Goal: Find specific page/section: Find specific page/section

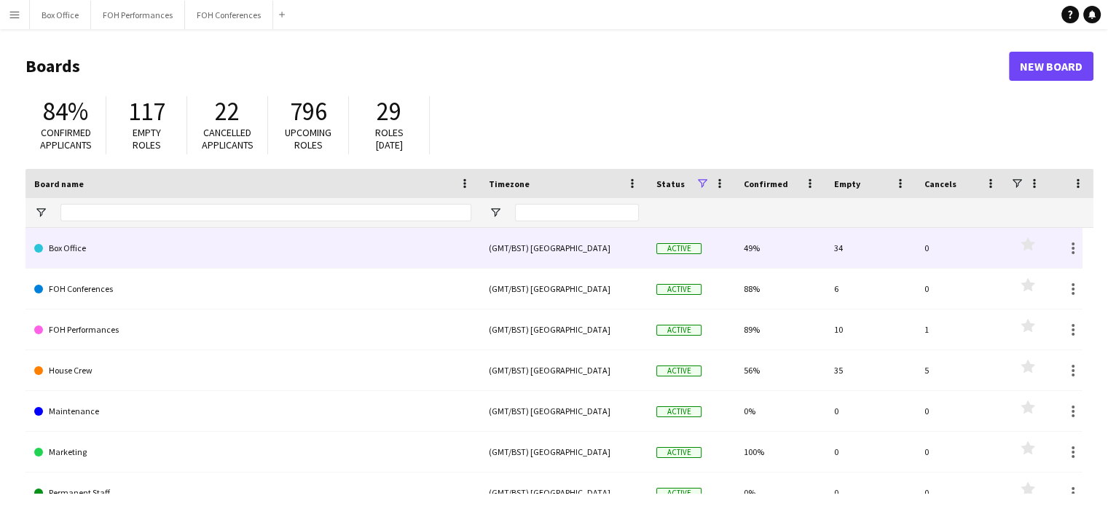
click at [155, 252] on link "Box Office" at bounding box center [252, 248] width 437 height 41
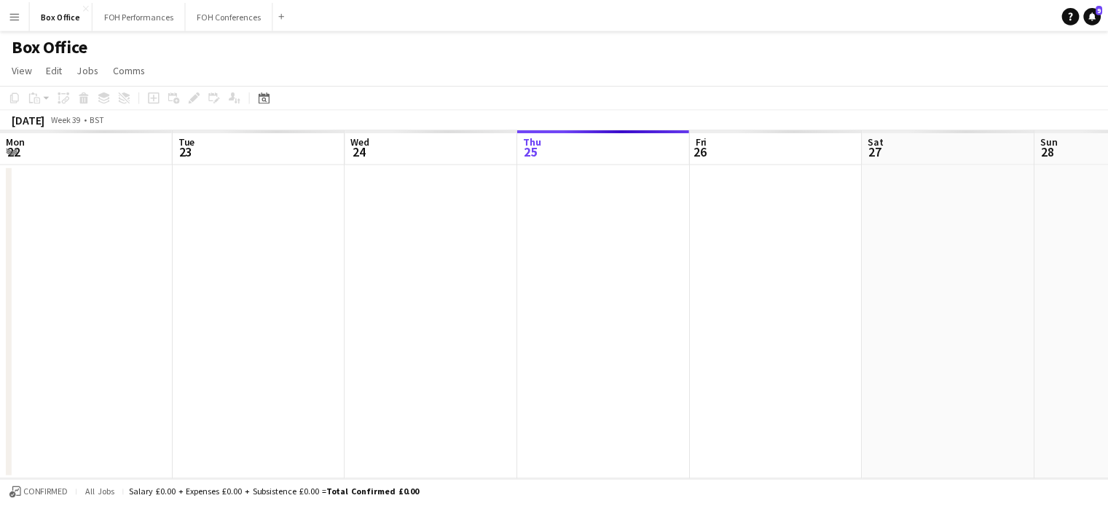
scroll to position [0, 348]
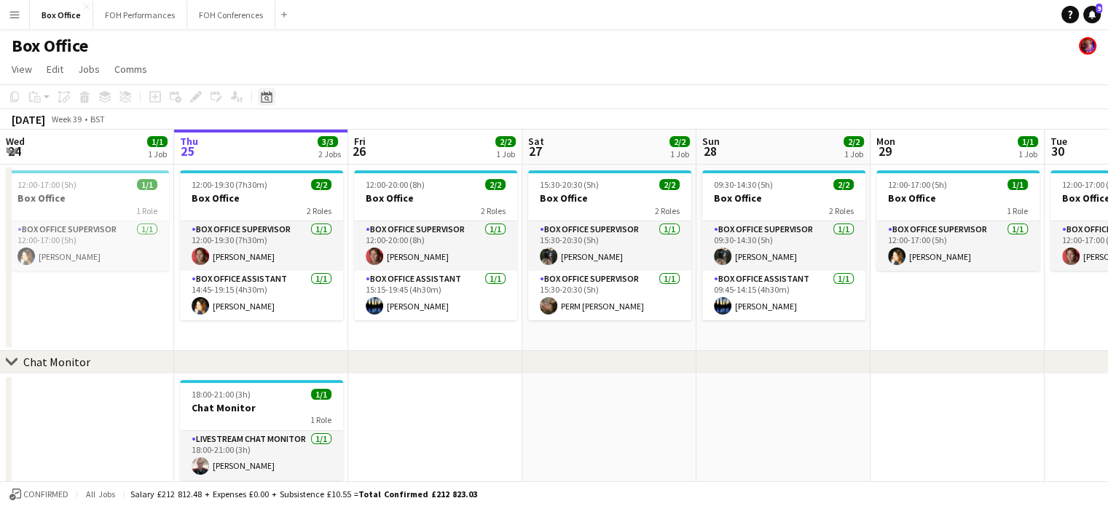
click at [268, 97] on icon at bounding box center [266, 98] width 5 height 5
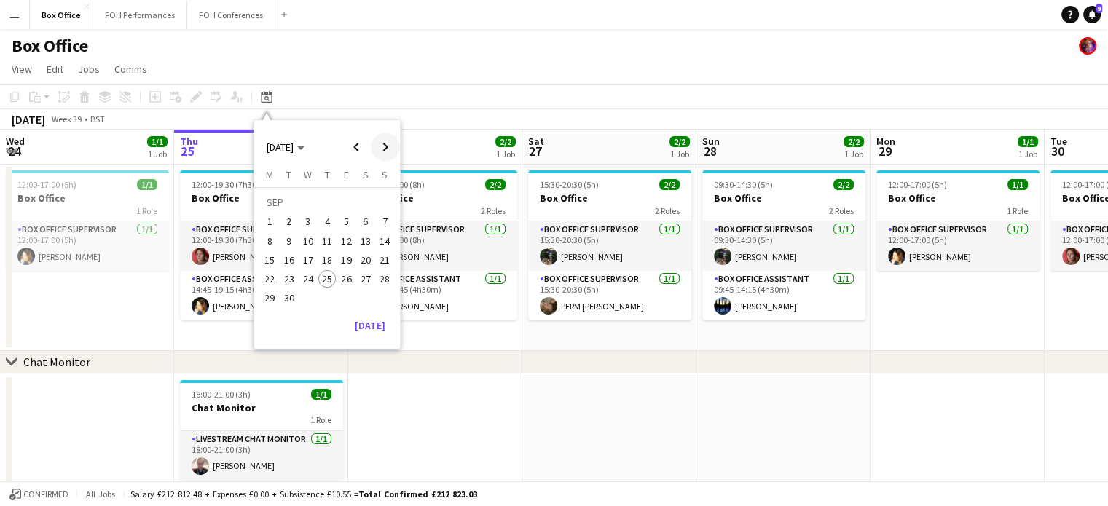
click at [380, 142] on span "Next month" at bounding box center [385, 147] width 29 height 29
click at [344, 256] on span "17" at bounding box center [346, 259] width 17 height 17
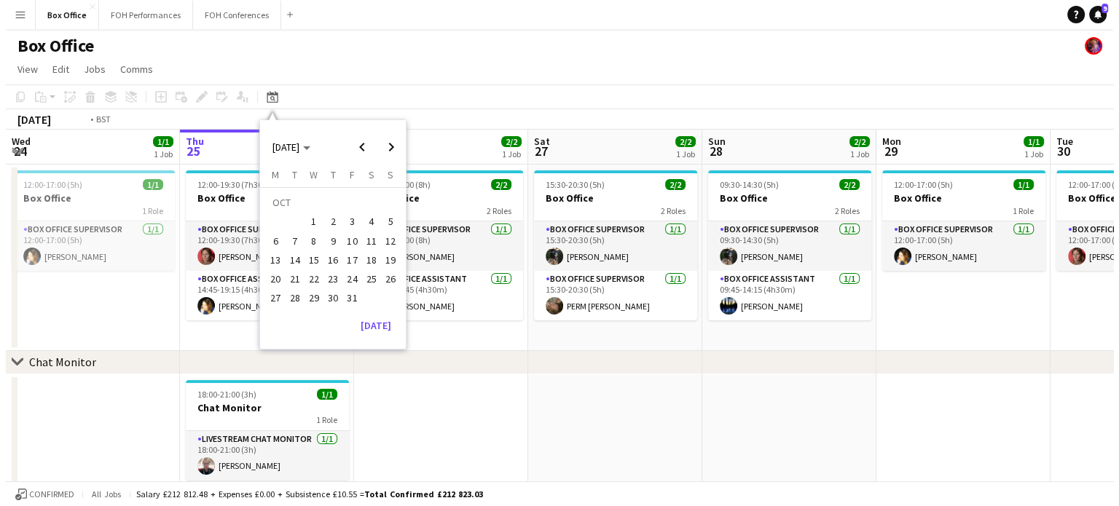
scroll to position [0, 501]
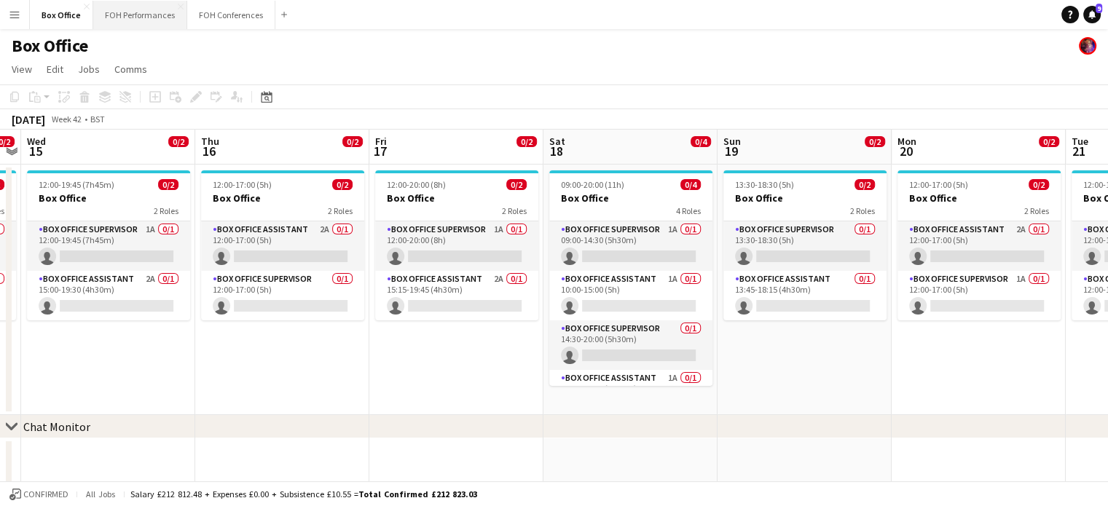
click at [148, 17] on button "FOH Performances Close" at bounding box center [140, 15] width 94 height 28
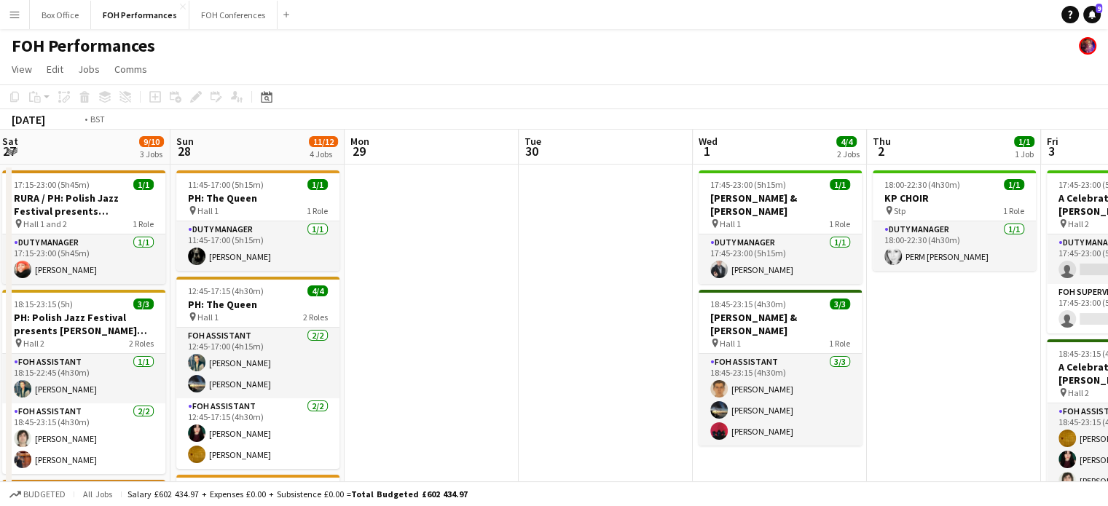
scroll to position [0, 663]
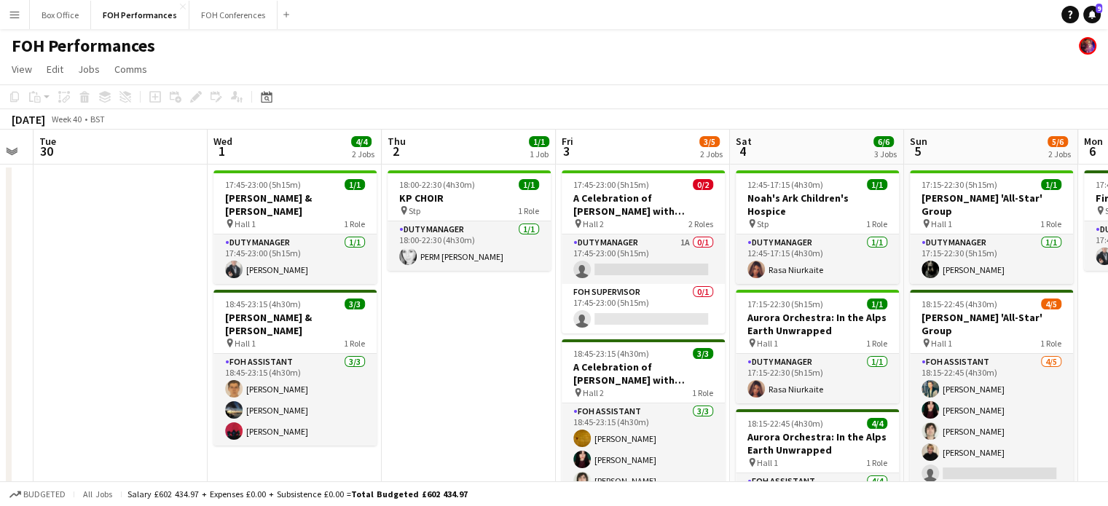
drag, startPoint x: 1011, startPoint y: 155, endPoint x: 0, endPoint y: 157, distance: 1011.3
click at [0, 157] on app-calendar-viewport "Fri 26 3/3 2 Jobs Sat 27 9/10 3 Jobs Sun 28 11/12 4 Jobs Mon 29 Tue 30 Wed 1 4/…" at bounding box center [554, 486] width 1108 height 713
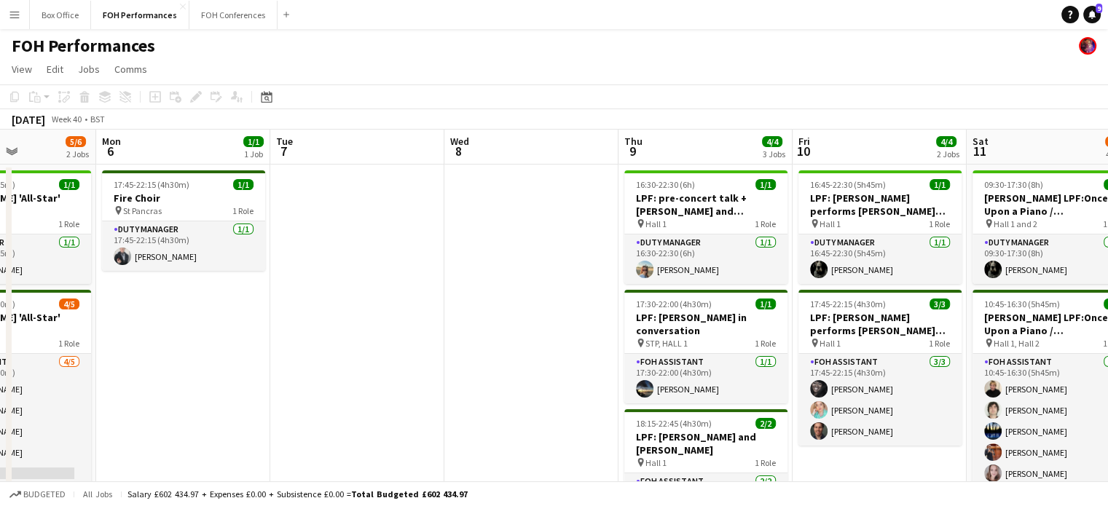
drag, startPoint x: 982, startPoint y: 151, endPoint x: 0, endPoint y: 133, distance: 982.3
click at [0, 133] on app-calendar-viewport "Fri 3 3/5 2 Jobs Sat 4 6/6 3 Jobs Sun 5 5/6 2 Jobs Mon 6 1/1 1 Job Tue 7 Wed 8 …" at bounding box center [554, 486] width 1108 height 713
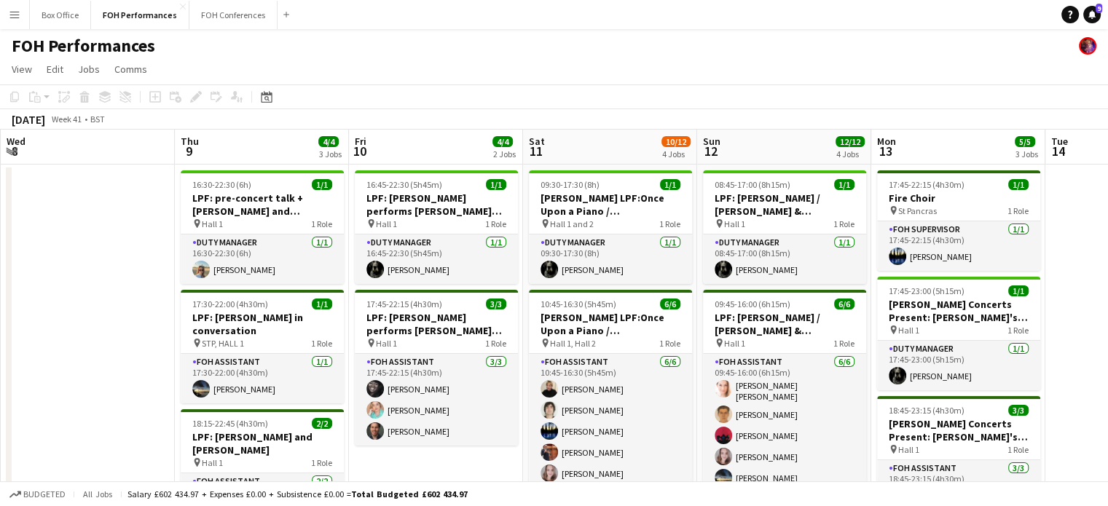
scroll to position [0, 370]
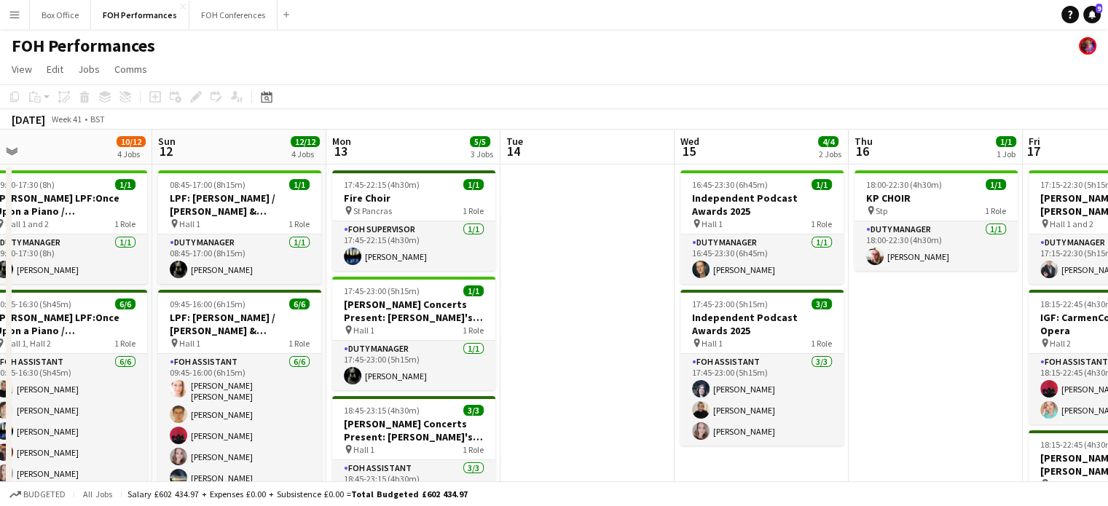
drag, startPoint x: 874, startPoint y: 168, endPoint x: 0, endPoint y: 148, distance: 873.8
click at [0, 148] on app-calendar-viewport "Thu 9 4/4 3 Jobs Fri 10 4/4 2 Jobs Sat 11 10/12 4 Jobs Sun 12 12/12 4 Jobs Mon …" at bounding box center [554, 486] width 1108 height 713
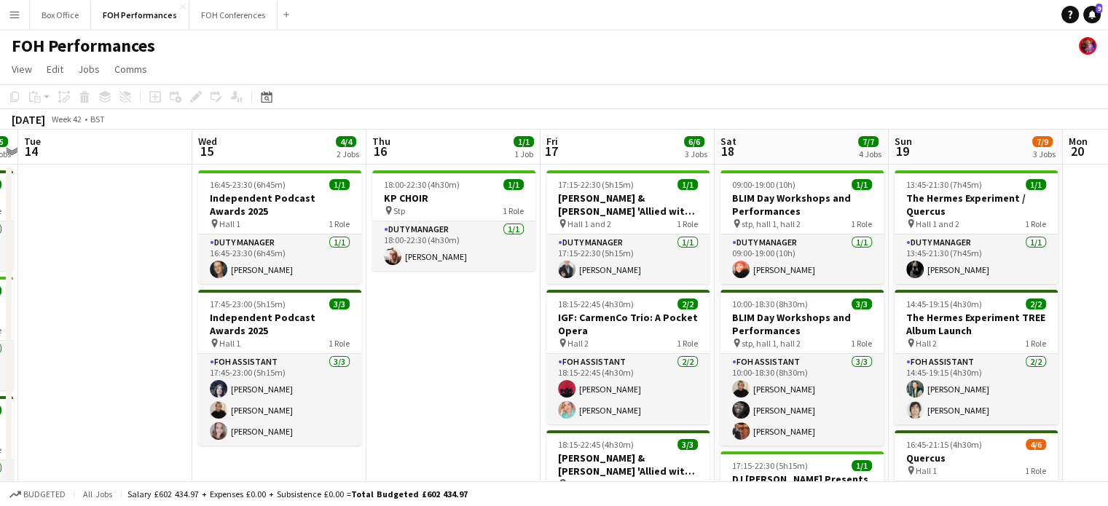
scroll to position [0, 547]
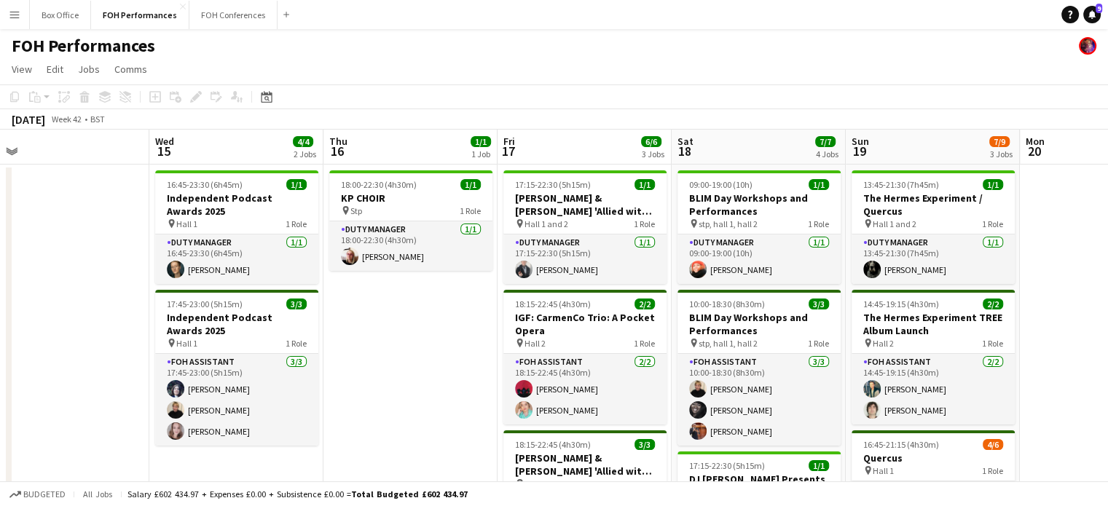
drag, startPoint x: 970, startPoint y: 153, endPoint x: 446, endPoint y: 167, distance: 524.8
click at [446, 167] on app-calendar-viewport "Sat 11 10/12 4 Jobs Sun 12 12/12 4 Jobs Mon 13 5/5 3 Jobs Tue 14 Wed 15 4/4 2 J…" at bounding box center [554, 486] width 1108 height 713
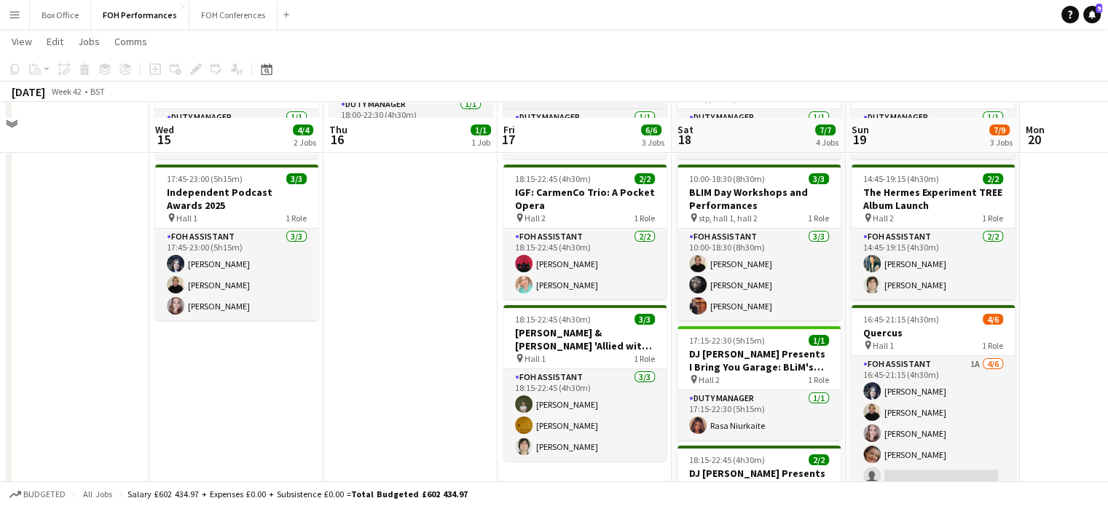
scroll to position [146, 0]
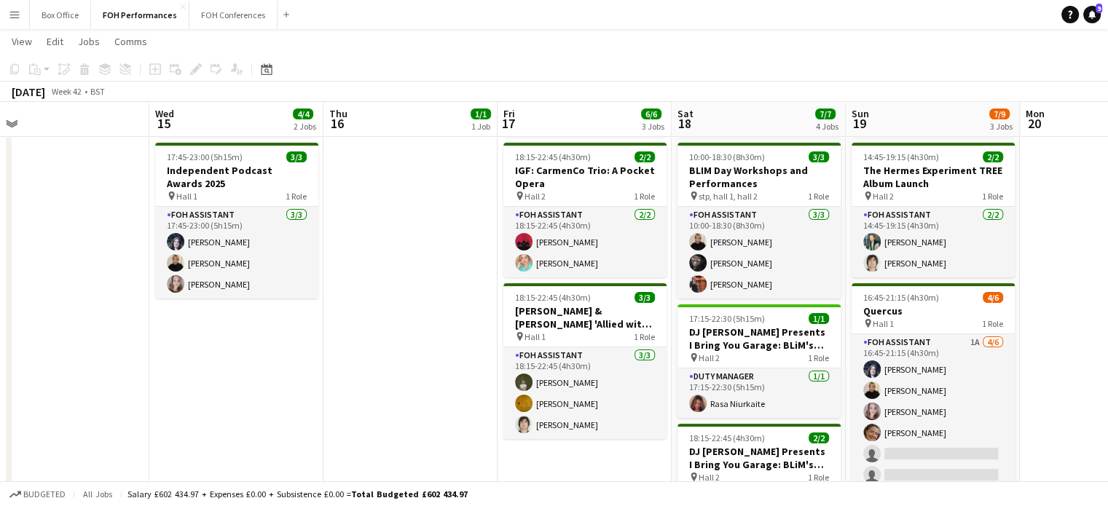
click at [935, 52] on app-page-menu "View Day view expanded Day view collapsed Month view Date picker Jump to [DATE]…" at bounding box center [554, 43] width 1108 height 28
click at [1075, 235] on app-date-cell at bounding box center [1107, 356] width 174 height 678
